Goal: Task Accomplishment & Management: Complete application form

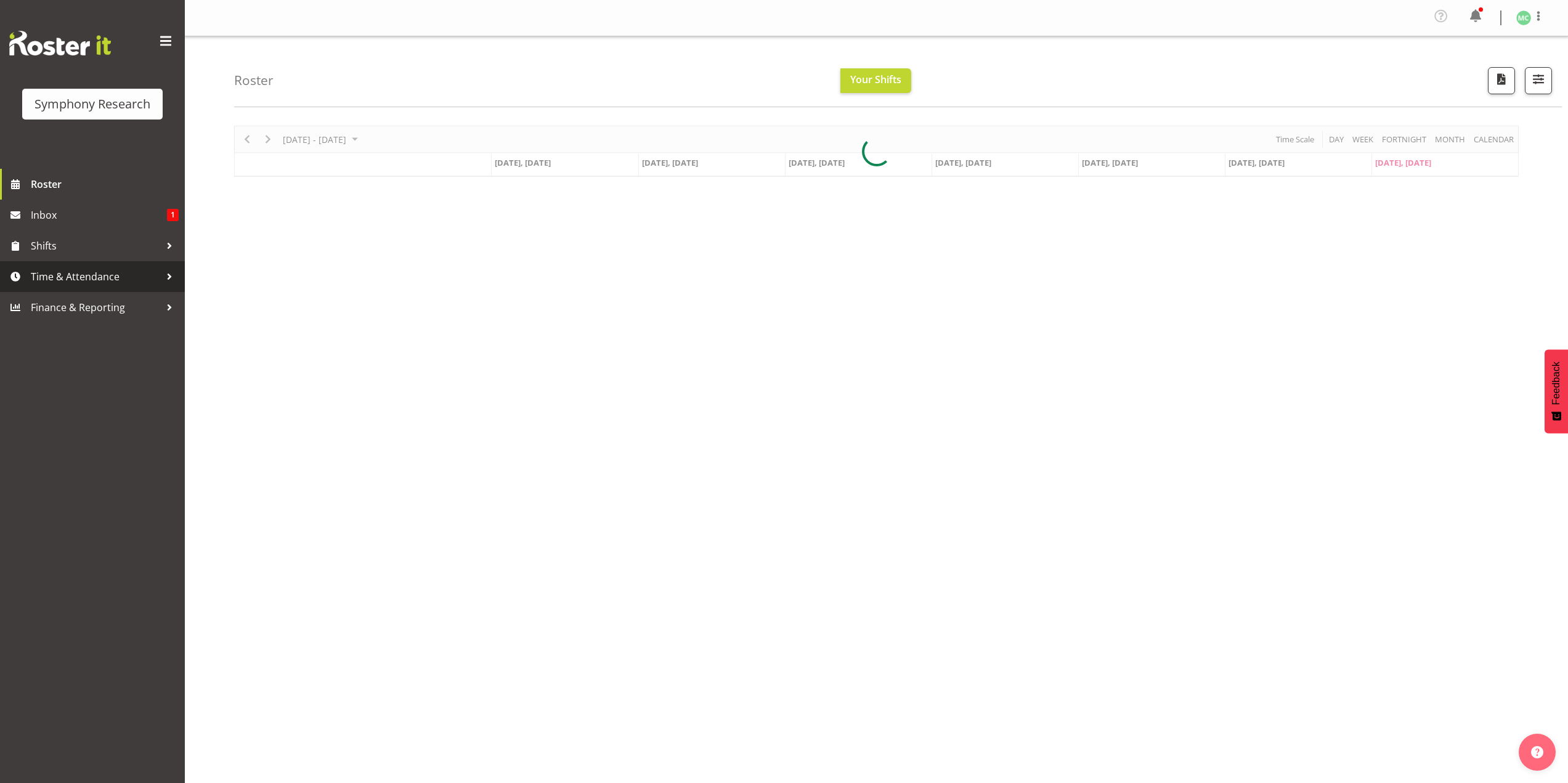
click at [143, 283] on span "Time & Attendance" at bounding box center [96, 276] width 130 height 19
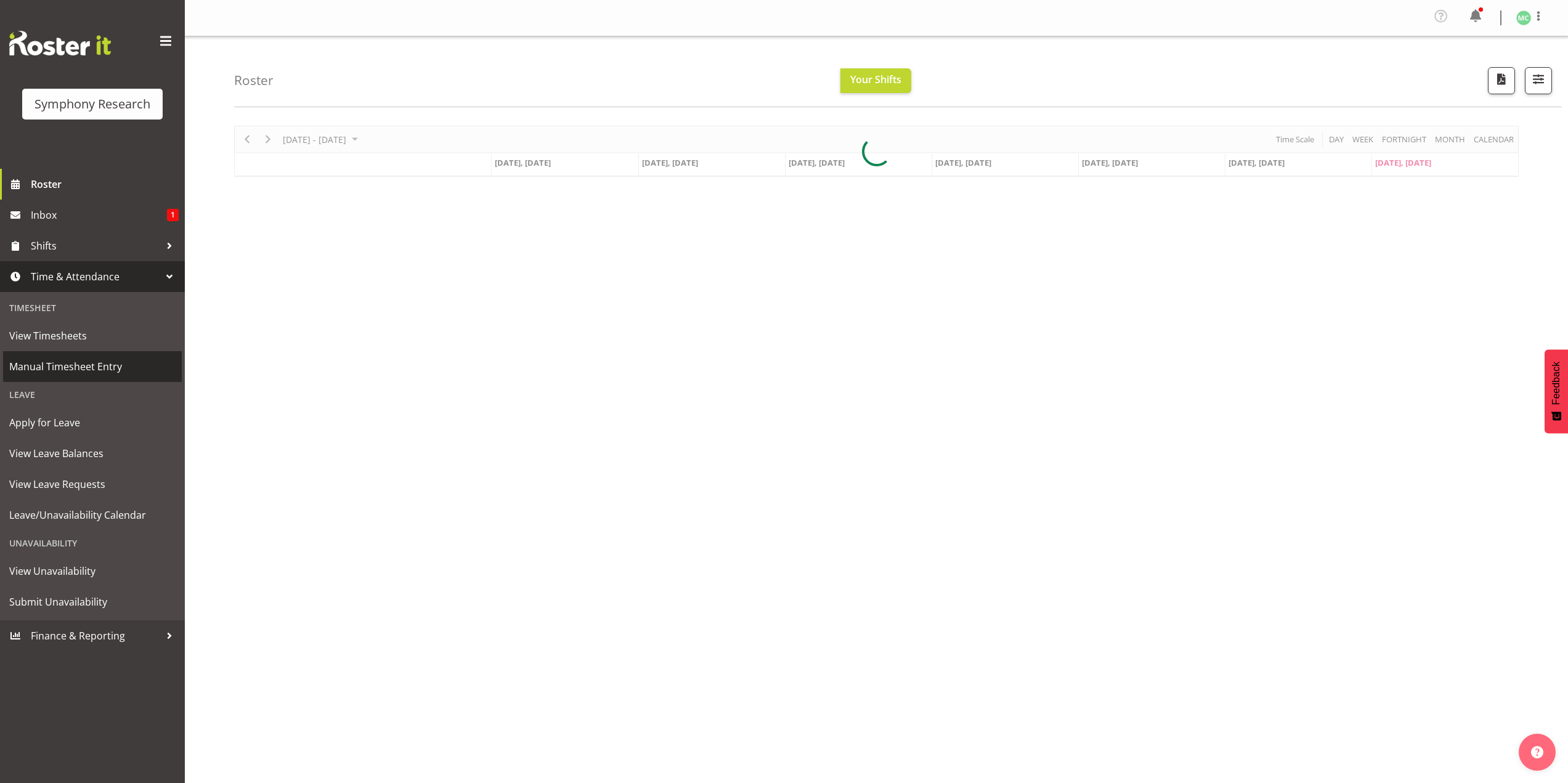
click at [136, 364] on span "Manual Timesheet Entry" at bounding box center [92, 367] width 166 height 19
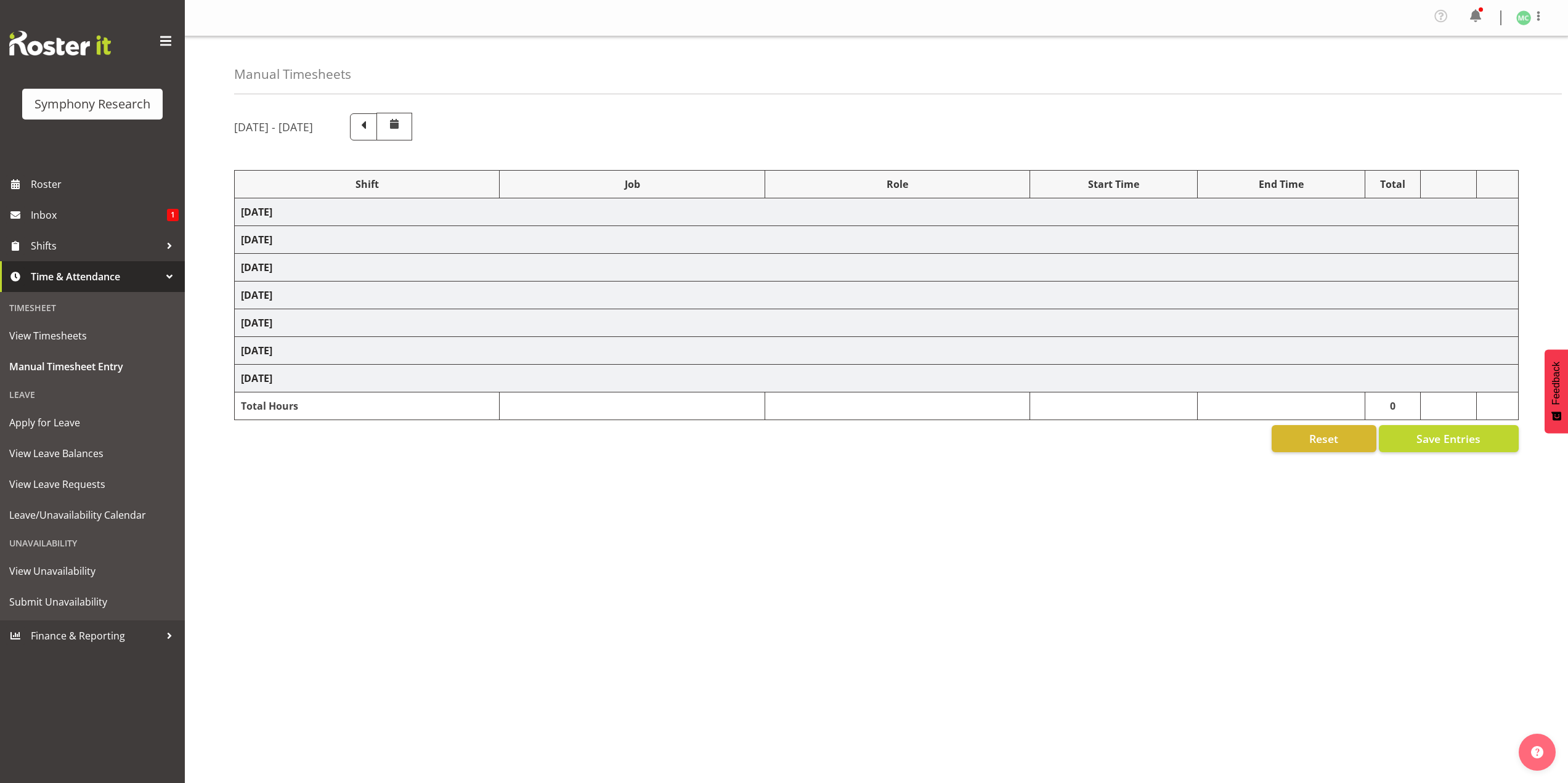
select select "41319"
select select "10527"
select select "47"
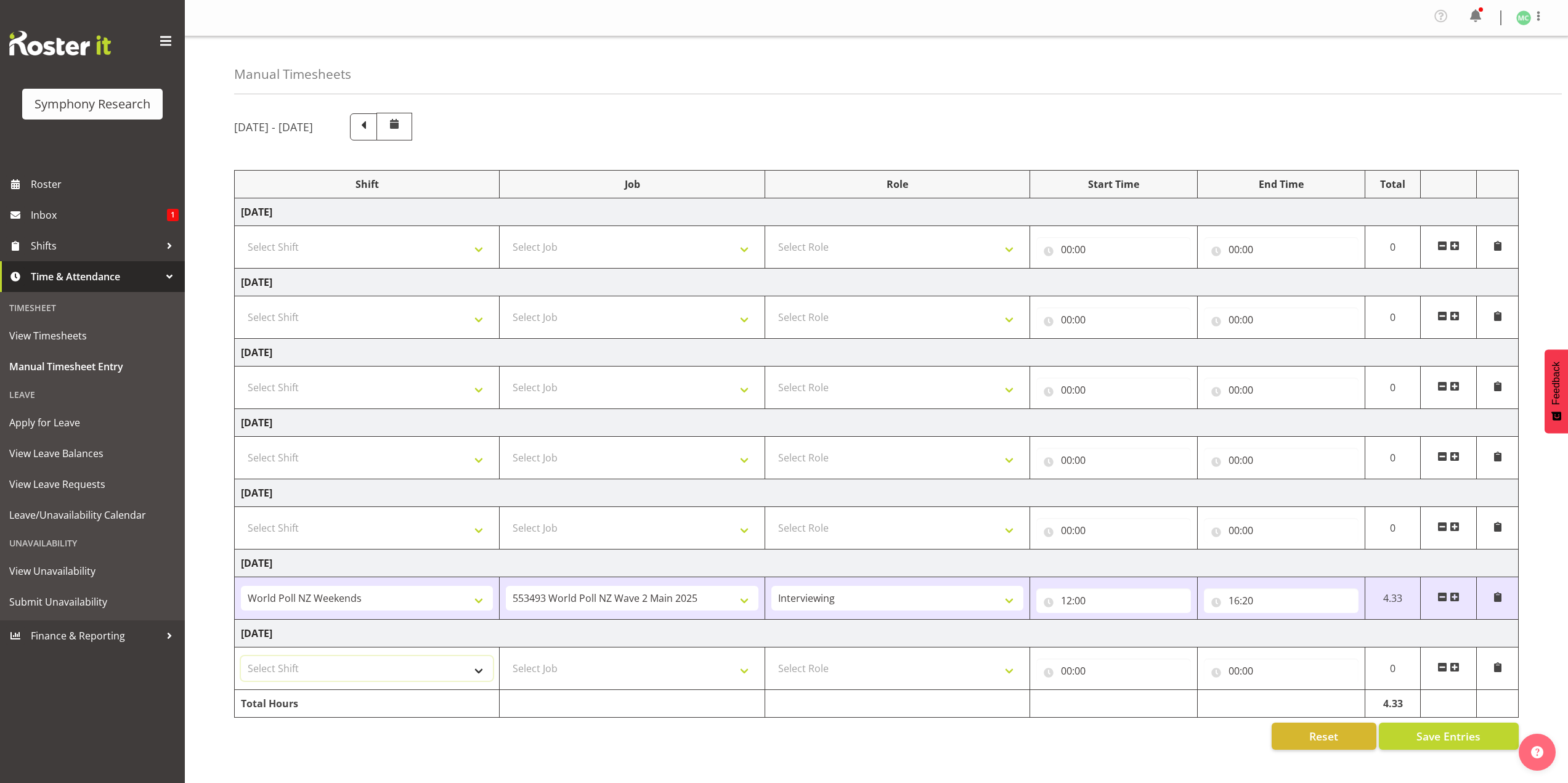
click at [451, 679] on select "Select Shift !!Weekend Residential (Roster IT Shift Label) *Business 9/10am ~ 4…" at bounding box center [367, 668] width 252 height 24
select select "41319"
click at [241, 657] on select "Select Shift !!Weekend Residential (Roster IT Shift Label) *Business 9/10am ~ 4…" at bounding box center [367, 668] width 252 height 24
click at [586, 661] on select "Select Job 550060 IF Admin 553492 World Poll Aus Wave 2 Main 2025 553493 World …" at bounding box center [631, 668] width 252 height 24
select select "10527"
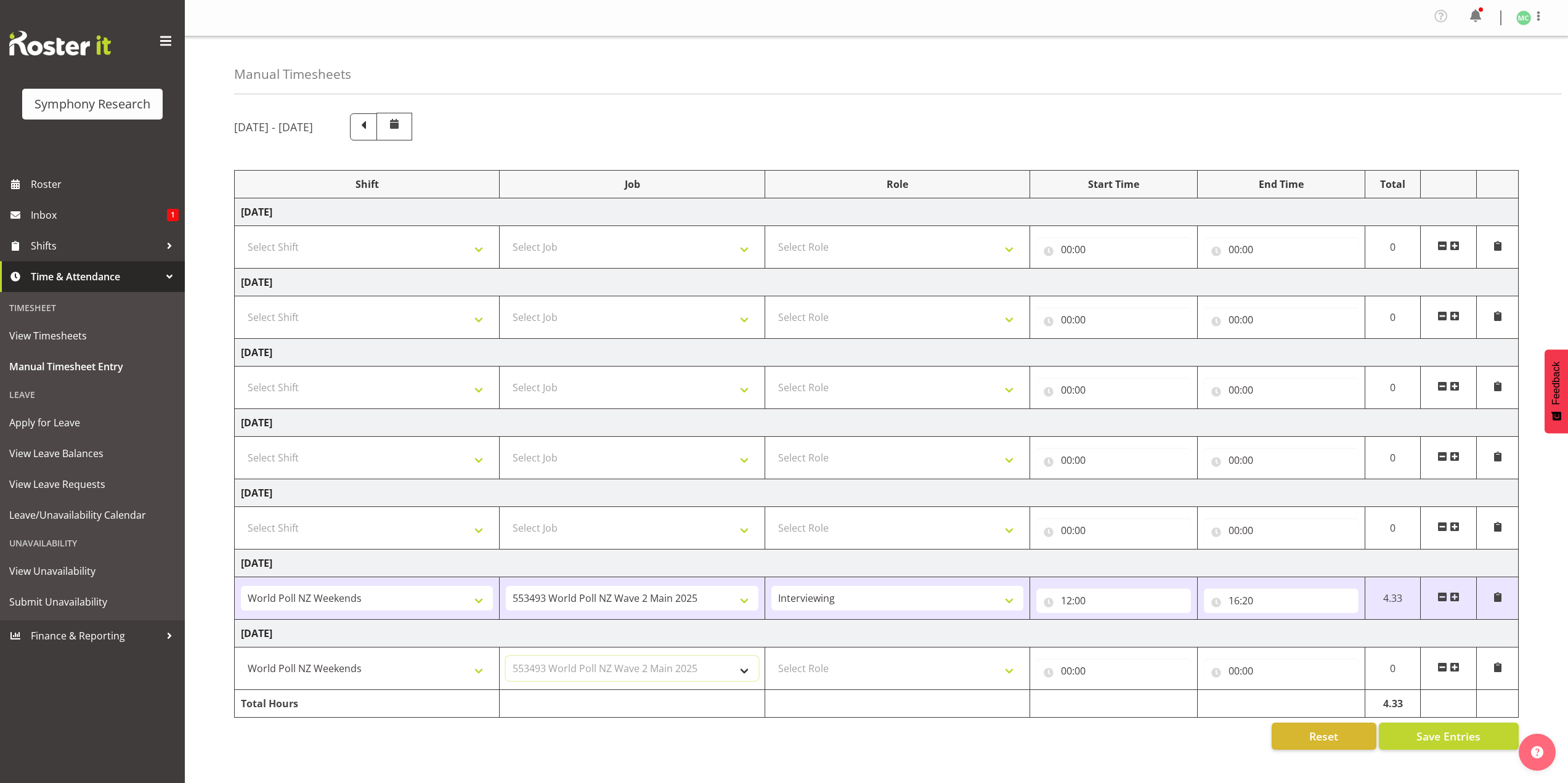
click at [506, 657] on select "Select Job 550060 IF Admin 553492 World Poll Aus Wave 2 Main 2025 553493 World …" at bounding box center [631, 668] width 252 height 24
click at [821, 662] on select "Select Role Briefing Interviewing" at bounding box center [896, 668] width 252 height 24
select select "47"
click at [771, 657] on select "Select Role Briefing Interviewing" at bounding box center [896, 668] width 252 height 24
click at [1065, 669] on input "00:00" at bounding box center [1114, 671] width 155 height 24
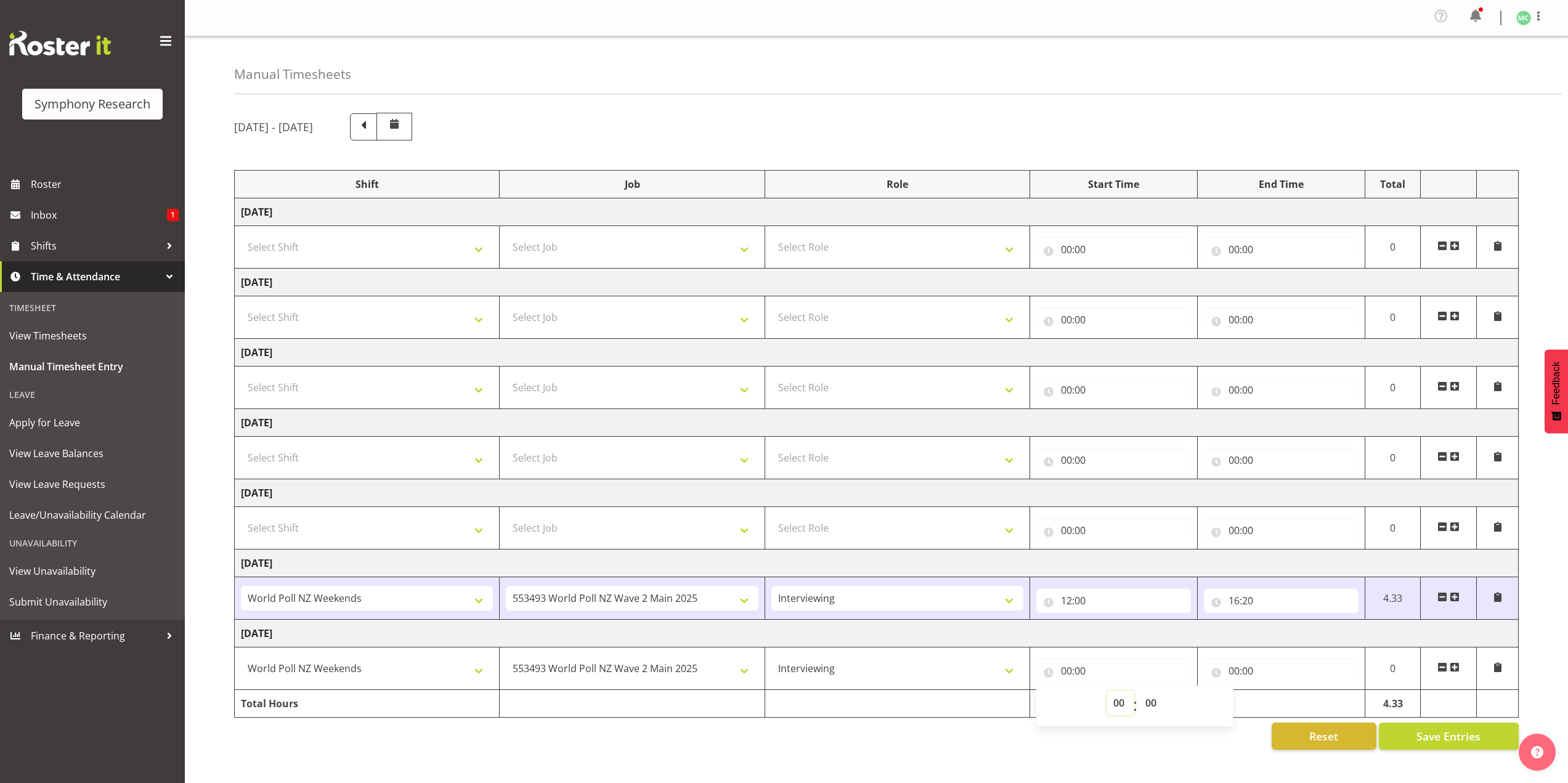
click at [1114, 700] on select "00 01 02 03 04 05 06 07 08 09 10 11 12 13 14 15 16 17 18 19 20 21 22 23" at bounding box center [1120, 703] width 28 height 24
select select "12"
click at [1106, 691] on select "00 01 02 03 04 05 06 07 08 09 10 11 12 13 14 15 16 17 18 19 20 21 22 23" at bounding box center [1120, 703] width 28 height 24
type input "12:00"
click at [1229, 667] on input "00:00" at bounding box center [1282, 671] width 155 height 24
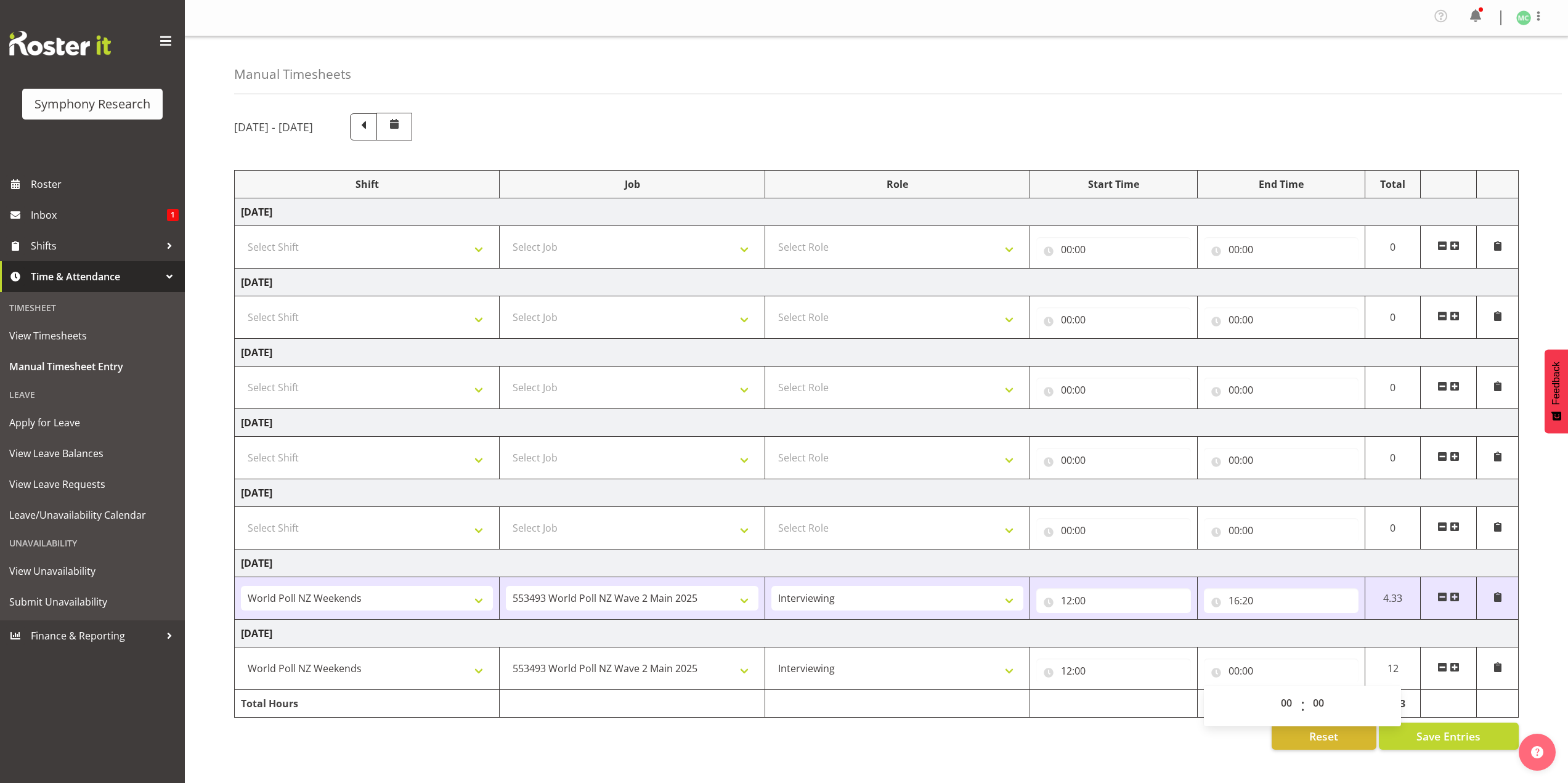
click at [1273, 692] on div "00 01 02 03 04 05 06 07 08 09 10 11 12 13 14 15 16 17 18 19 20 21 22 23" at bounding box center [1287, 706] width 28 height 31
click at [1277, 694] on select "00 01 02 03 04 05 06 07 08 09 10 11 12 13 14 15 16 17 18 19 20 21 22 23" at bounding box center [1287, 703] width 28 height 24
select select "16"
click at [1274, 691] on select "00 01 02 03 04 05 06 07 08 09 10 11 12 13 14 15 16 17 18 19 20 21 22 23" at bounding box center [1287, 703] width 28 height 24
type input "16:00"
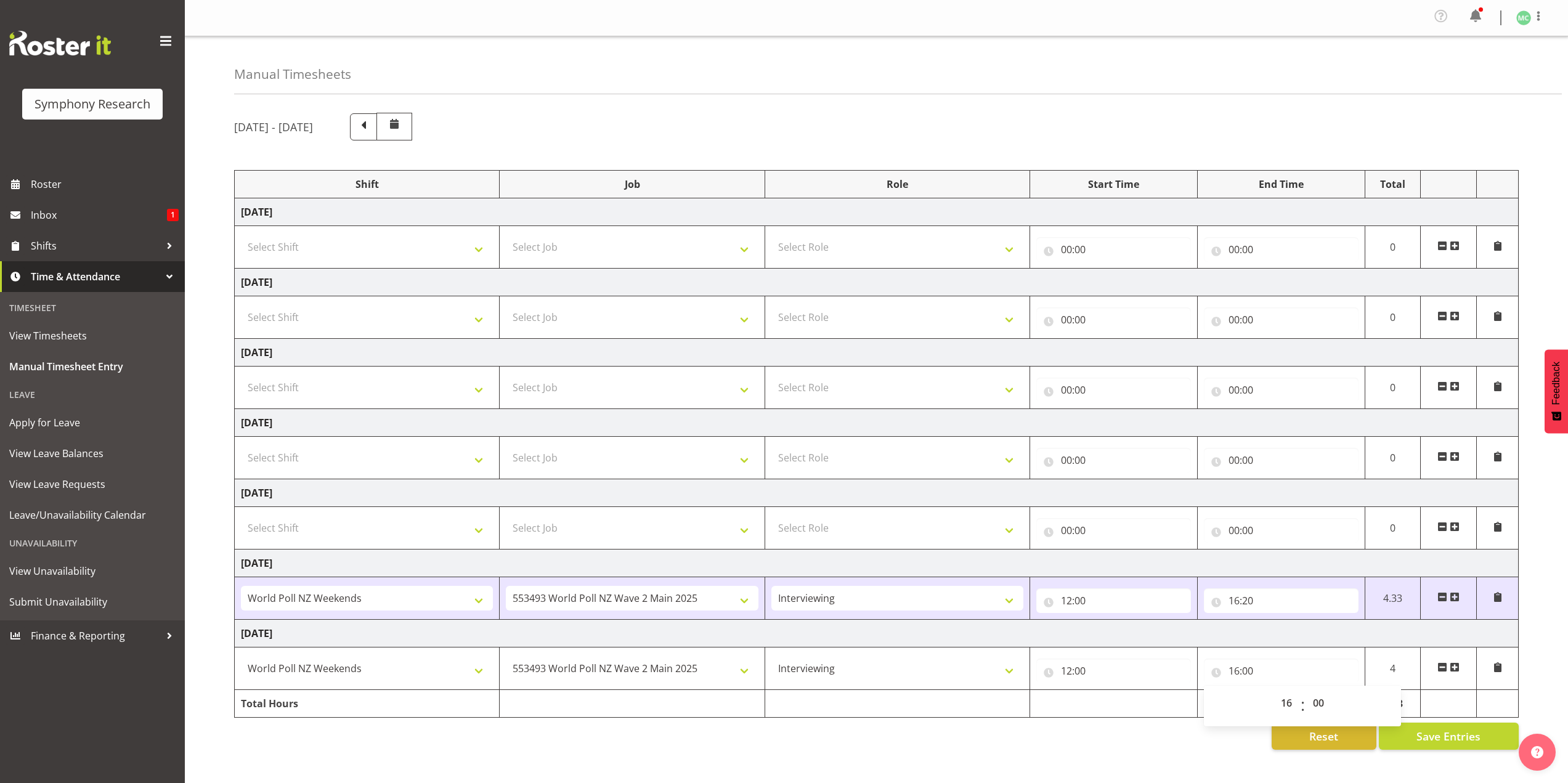
click at [1084, 716] on td at bounding box center [1114, 704] width 168 height 28
click at [1415, 732] on button "Save Entries" at bounding box center [1448, 737] width 140 height 27
